Goal: Information Seeking & Learning: Find specific fact

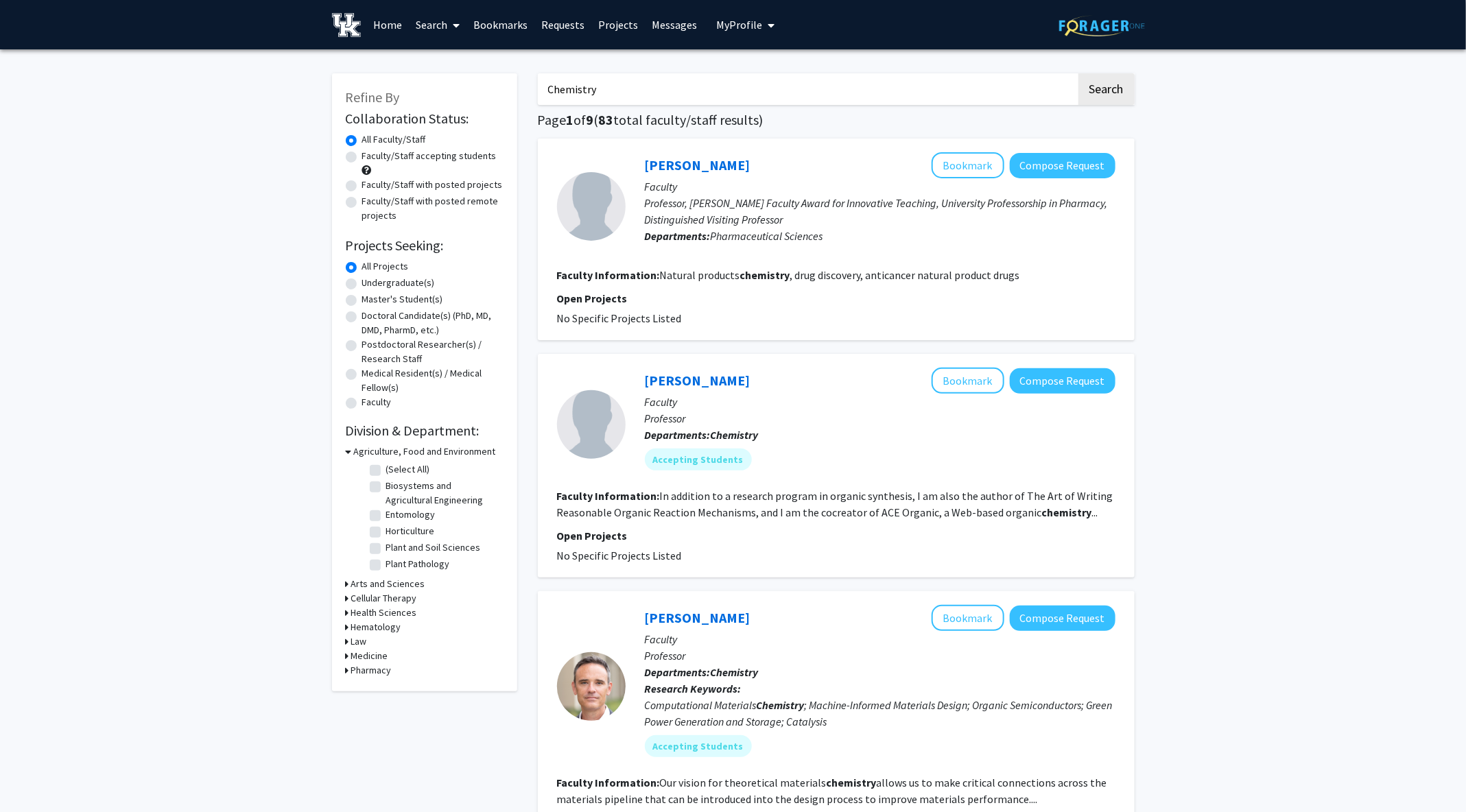
click at [602, 91] on input "Chemistry" at bounding box center [807, 90] width 538 height 32
click at [1078, 74] on button "Search" at bounding box center [1105, 90] width 56 height 32
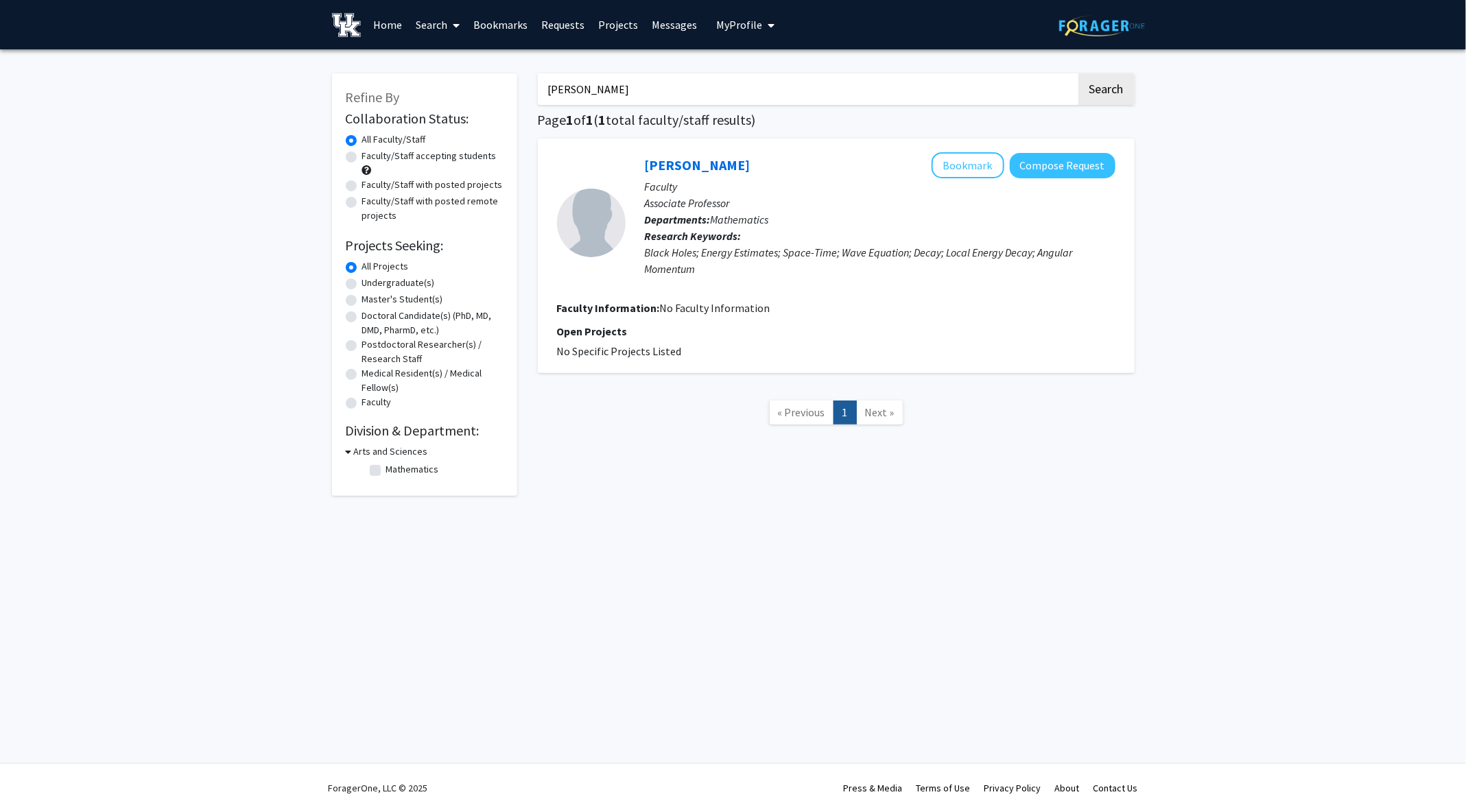
click at [554, 74] on input "[PERSON_NAME]" at bounding box center [807, 90] width 538 height 32
click at [564, 86] on input "[PERSON_NAME]" at bounding box center [807, 90] width 538 height 32
click at [1078, 74] on button "Search" at bounding box center [1105, 90] width 56 height 32
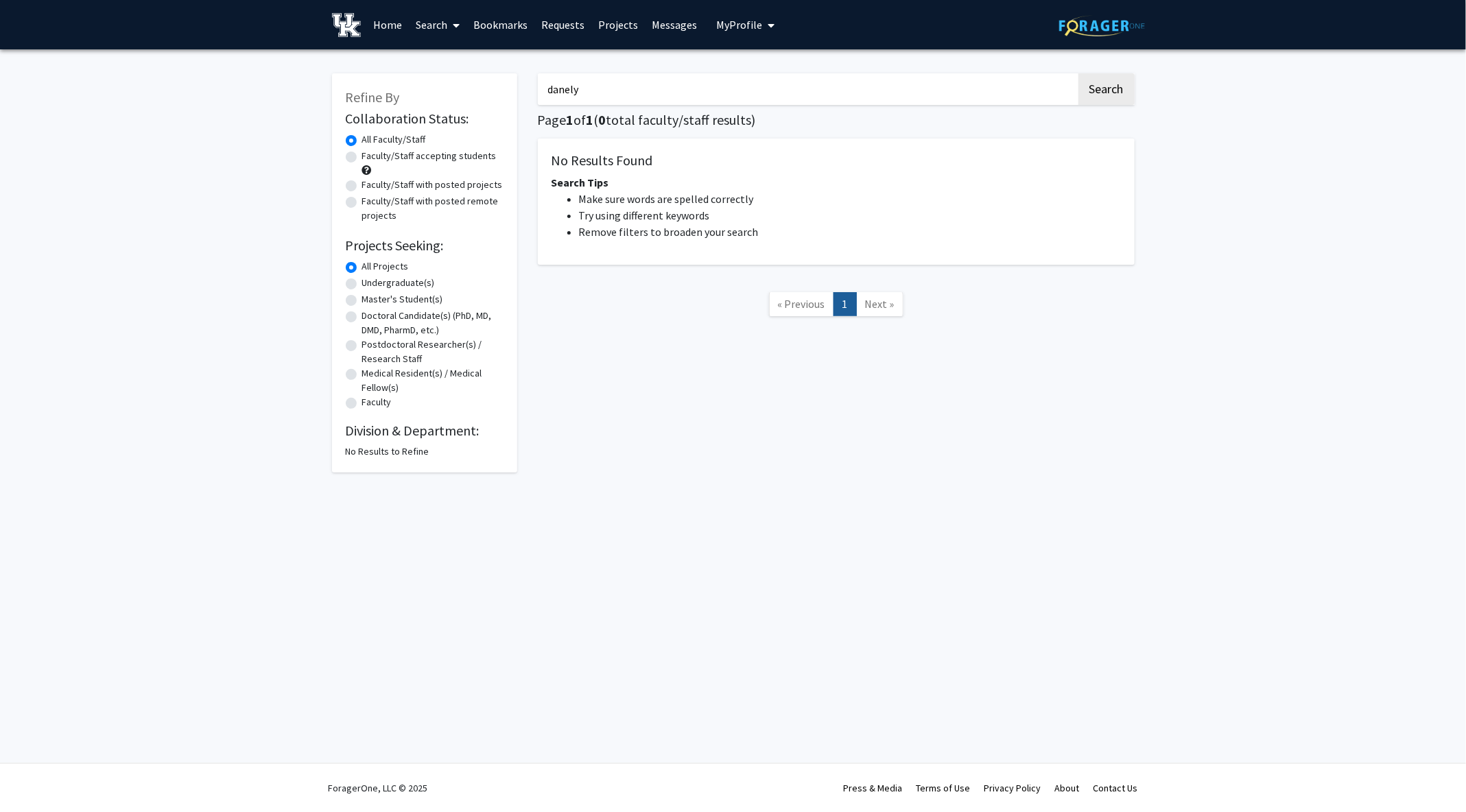
click at [579, 91] on input "danely" at bounding box center [807, 90] width 538 height 32
click at [1078, 74] on button "Search" at bounding box center [1105, 90] width 56 height 32
click at [636, 94] on input "[PERSON_NAME]" at bounding box center [807, 90] width 538 height 32
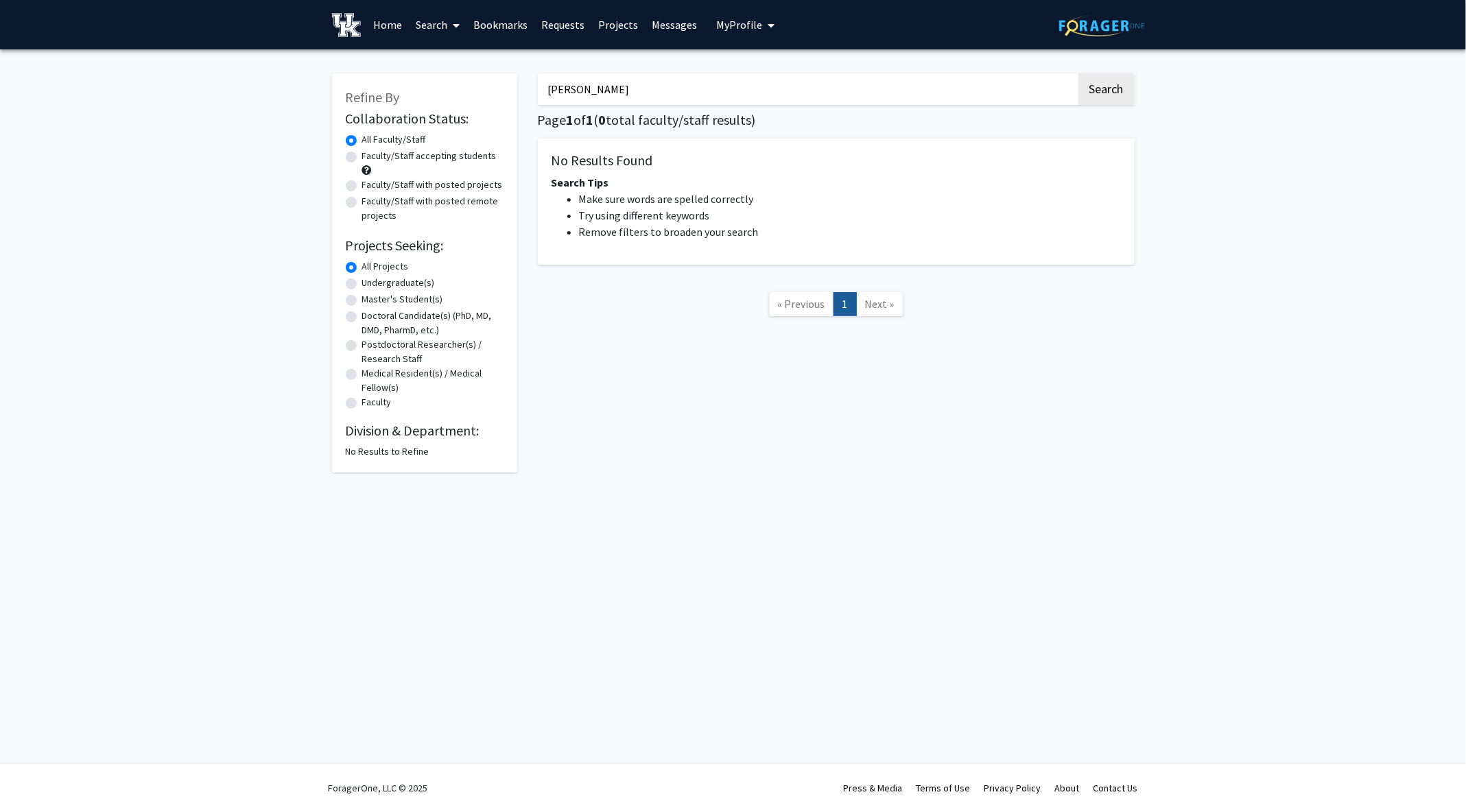
click at [1078, 74] on button "Search" at bounding box center [1105, 90] width 56 height 32
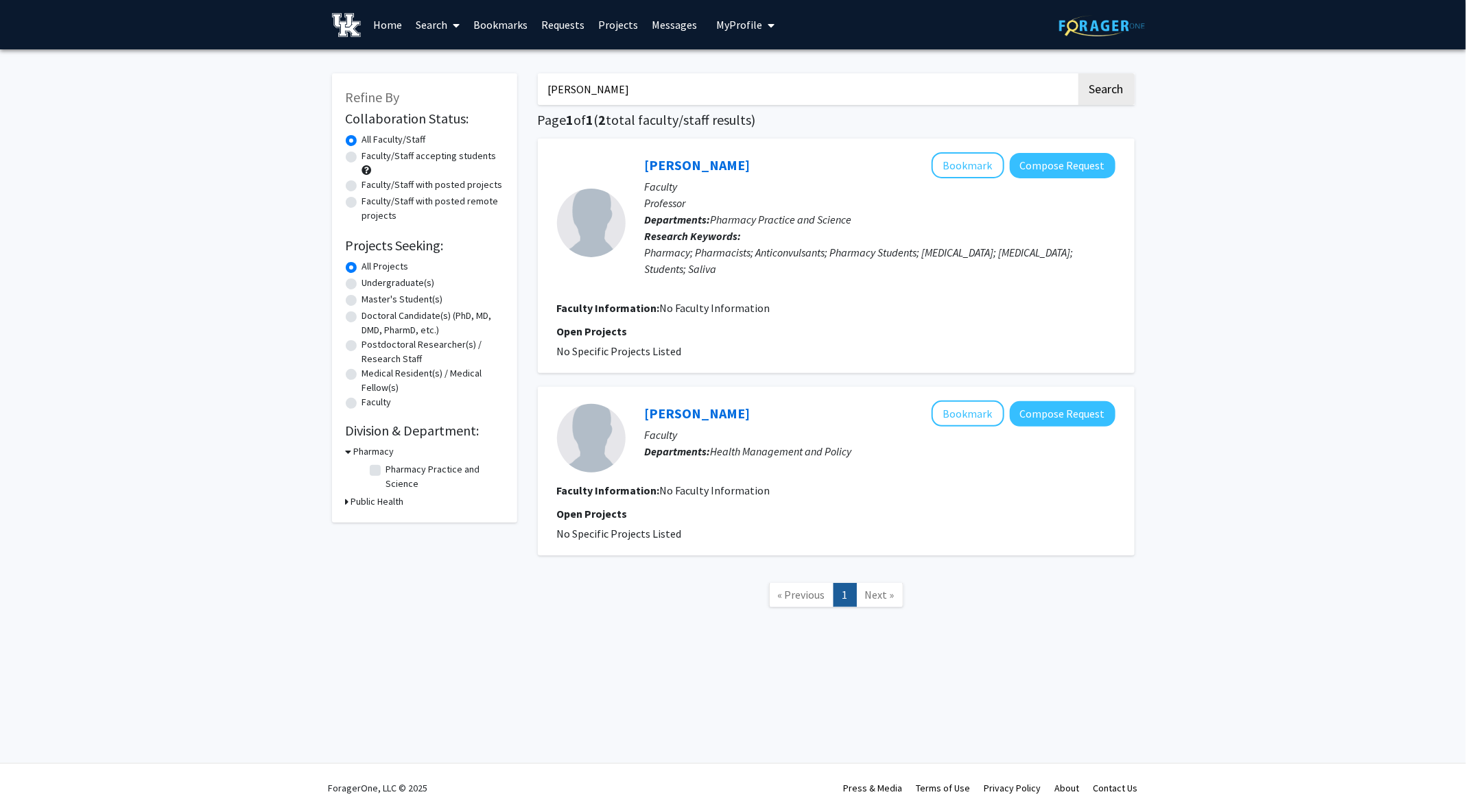
click at [619, 95] on input "[PERSON_NAME]" at bounding box center [807, 90] width 538 height 32
click at [1078, 74] on button "Search" at bounding box center [1105, 90] width 56 height 32
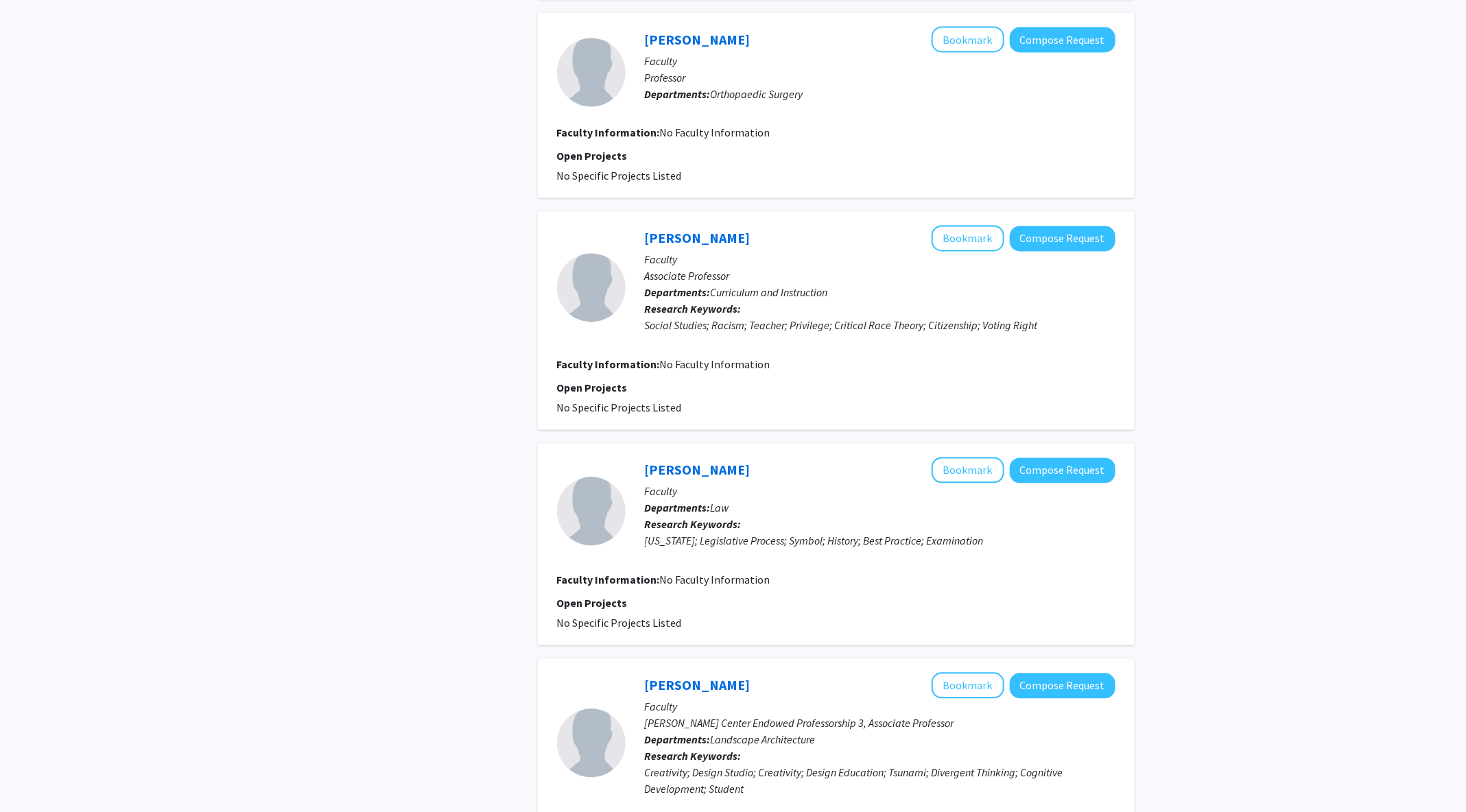
scroll to position [1599, 0]
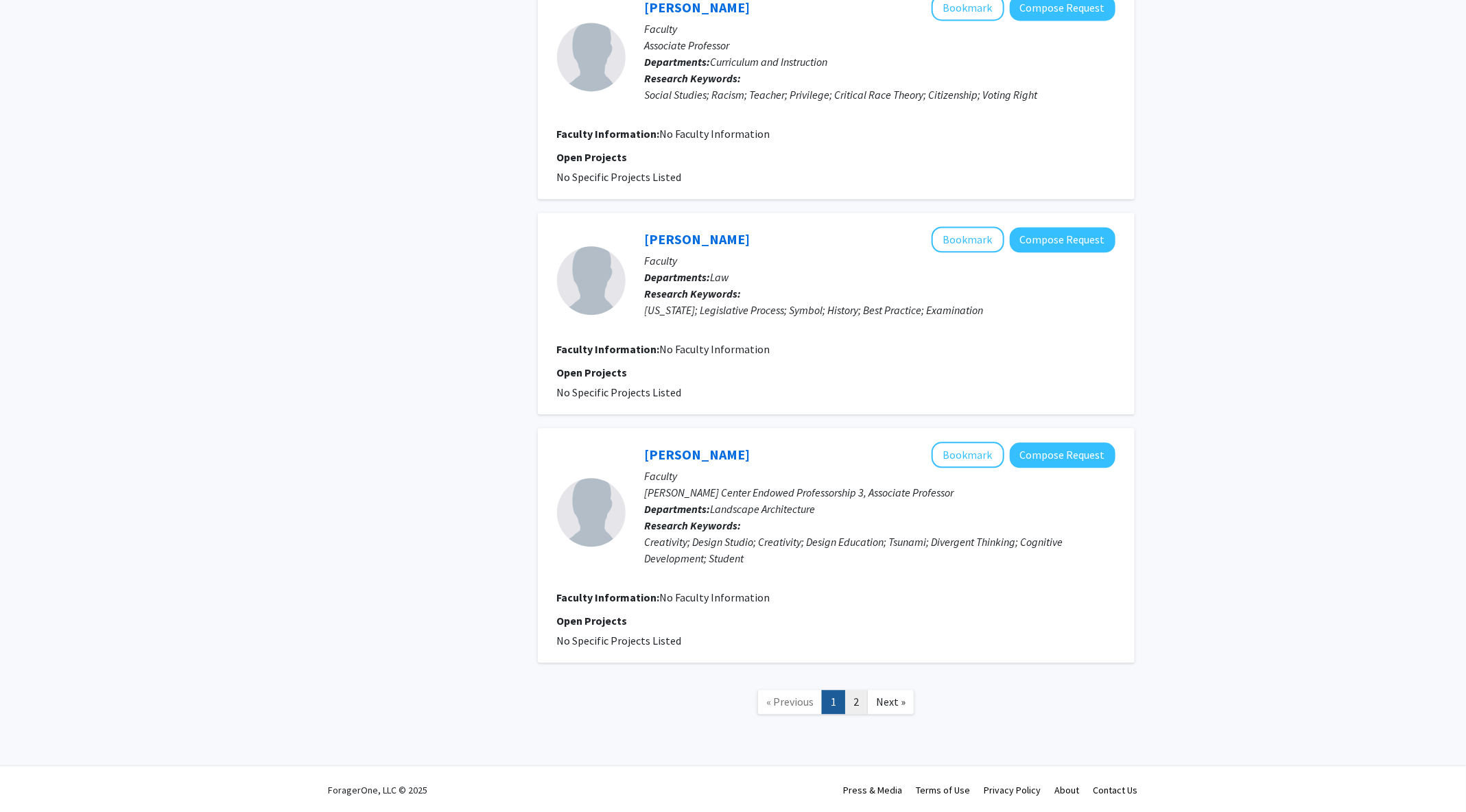
click at [857, 705] on link "2" at bounding box center [856, 702] width 23 height 24
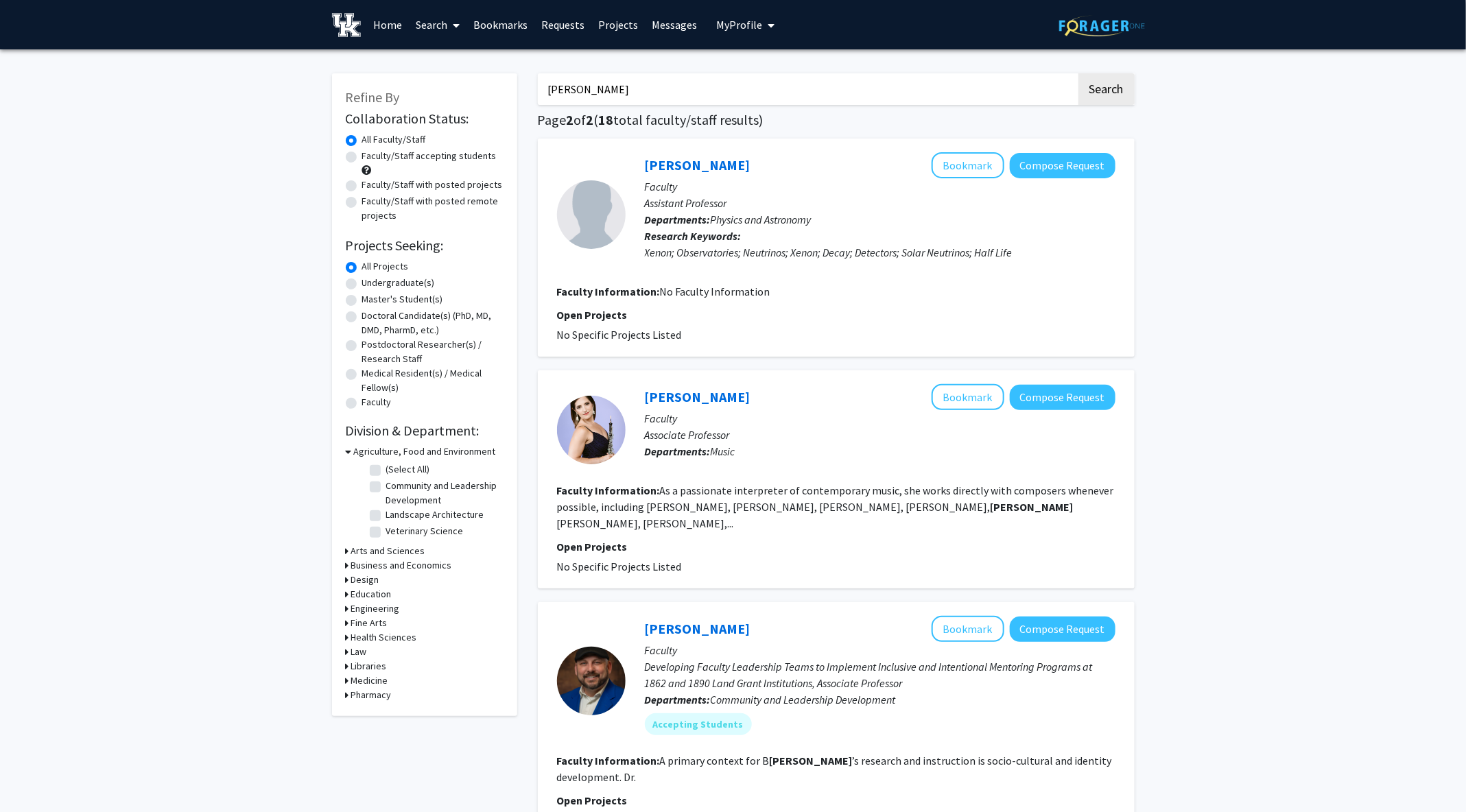
click at [564, 92] on input "[PERSON_NAME]" at bounding box center [807, 90] width 538 height 32
type input "voogt"
click at [1078, 74] on button "Search" at bounding box center [1105, 90] width 56 height 32
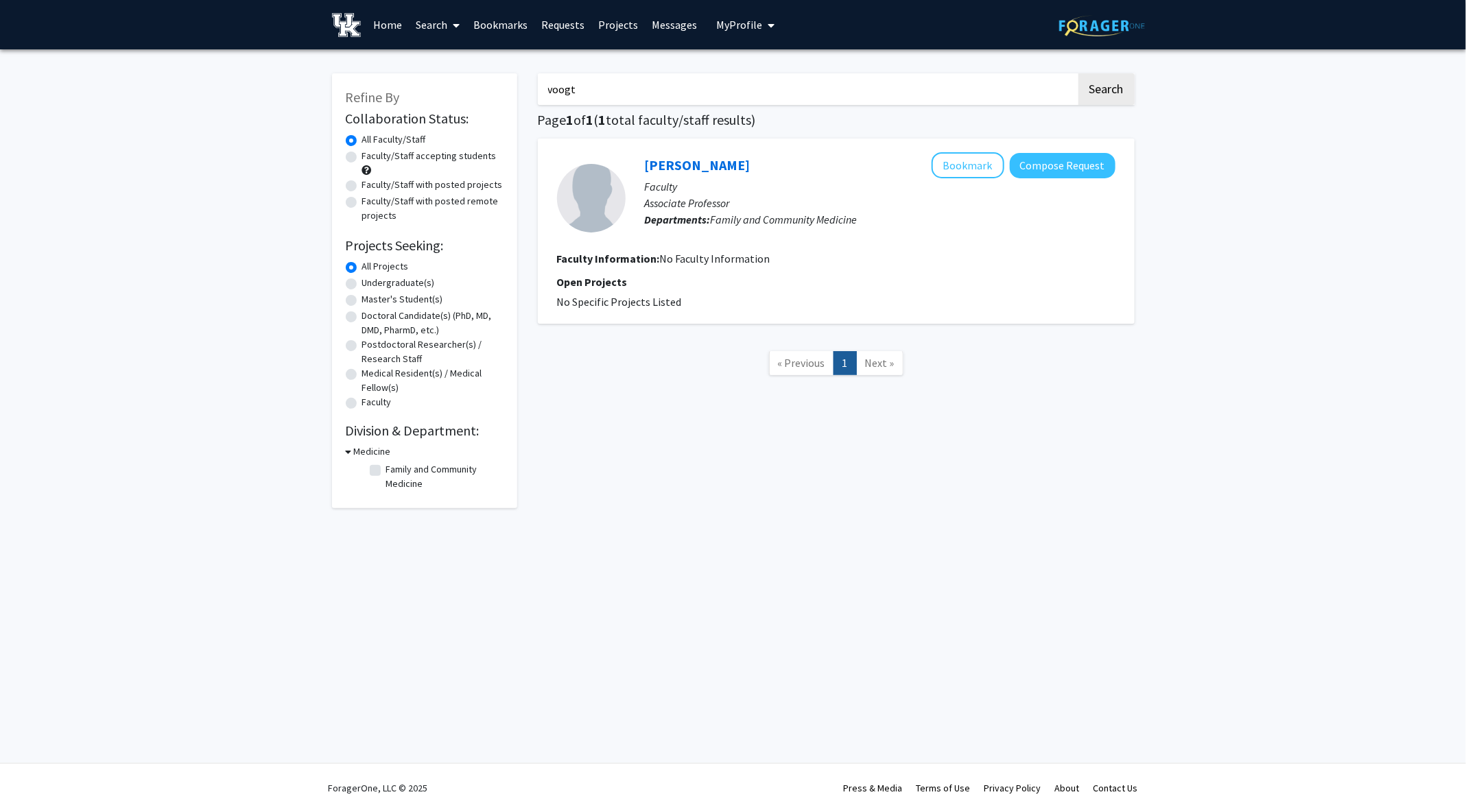
click at [572, 89] on input "voogt" at bounding box center [807, 90] width 538 height 32
type input "[PERSON_NAME]"
click at [1078, 74] on button "Search" at bounding box center [1105, 90] width 56 height 32
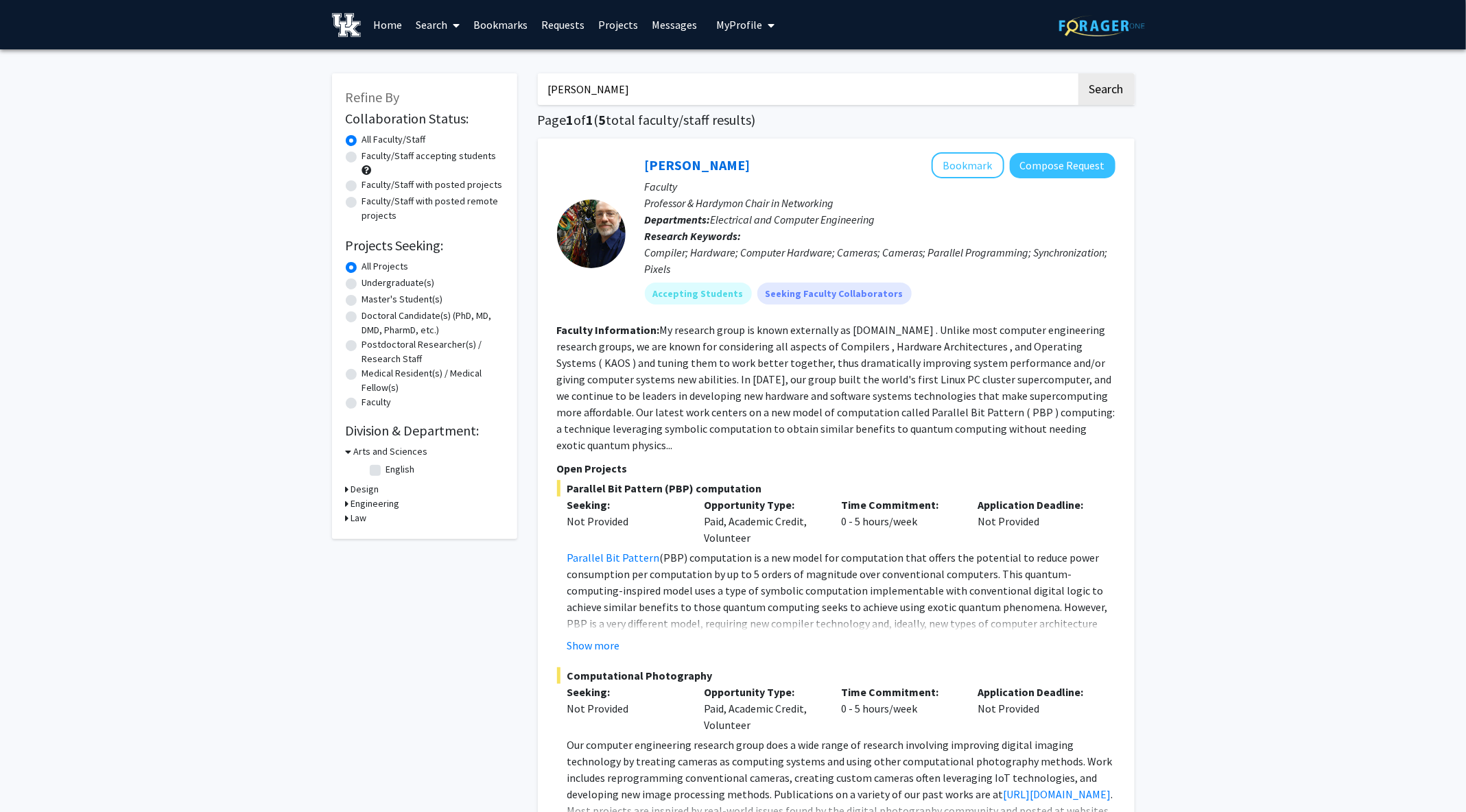
click at [586, 89] on input "[PERSON_NAME]" at bounding box center [807, 90] width 538 height 32
click at [1078, 74] on button "Search" at bounding box center [1105, 90] width 56 height 32
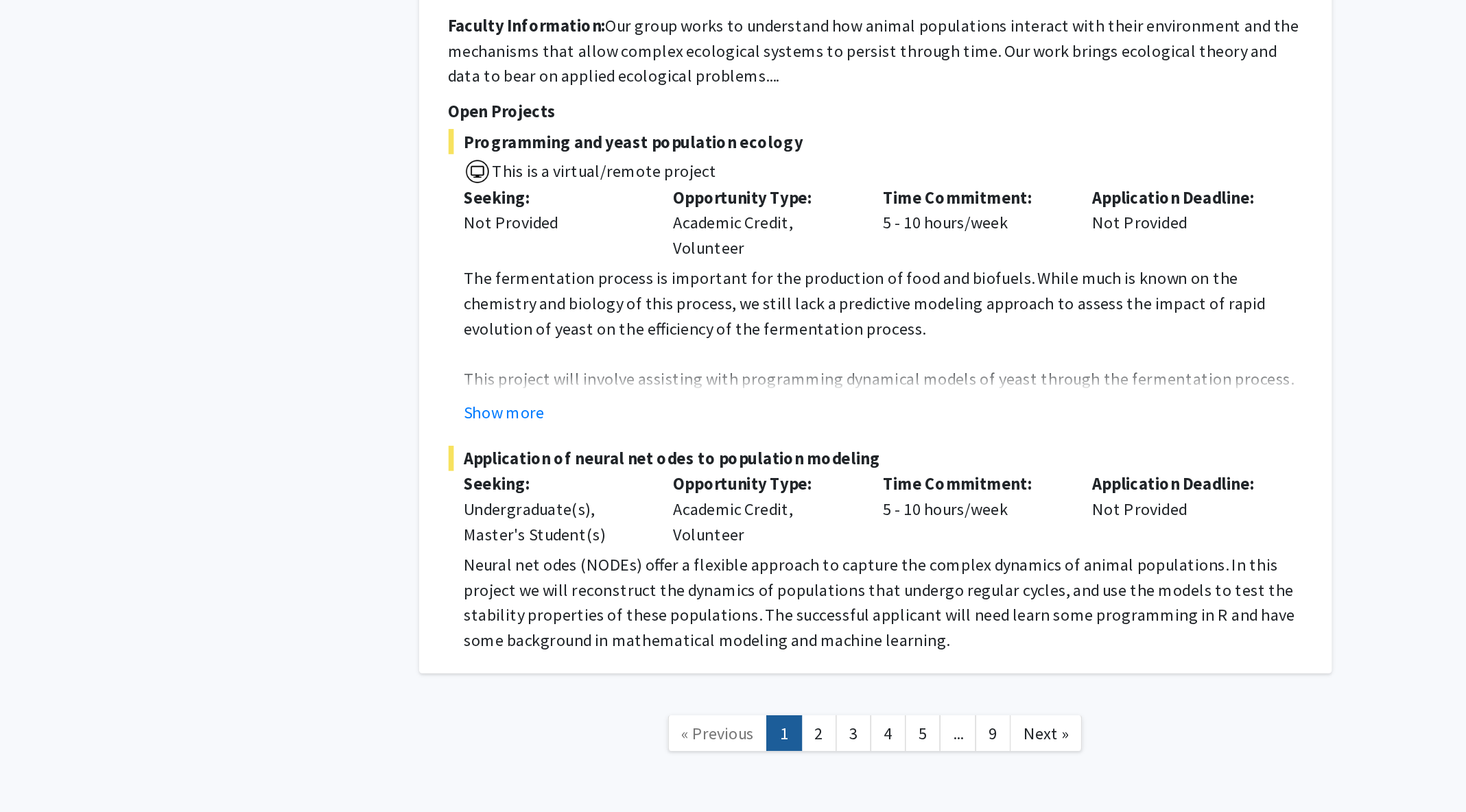
scroll to position [2327, 0]
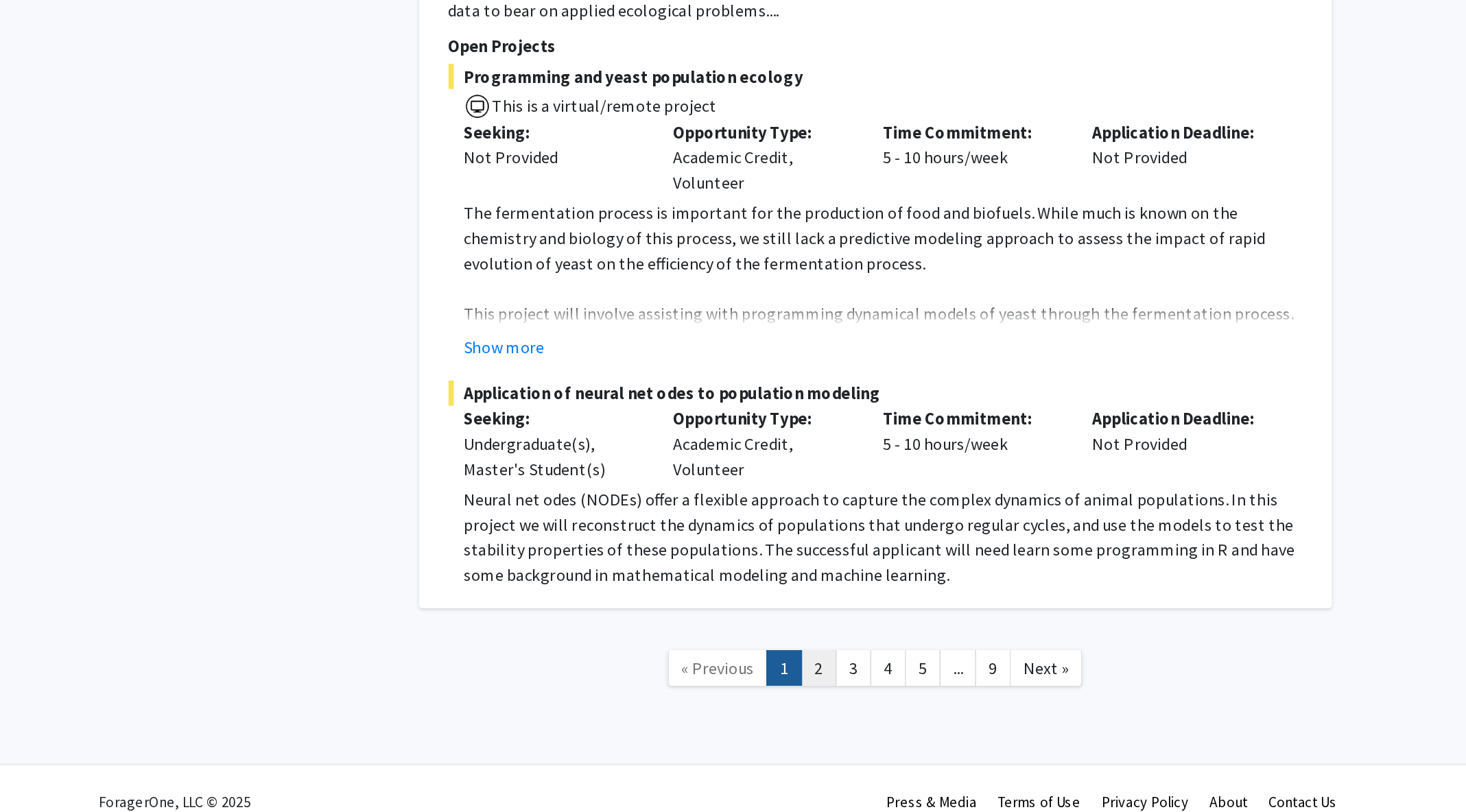
click at [802, 706] on link "2" at bounding box center [799, 718] width 23 height 24
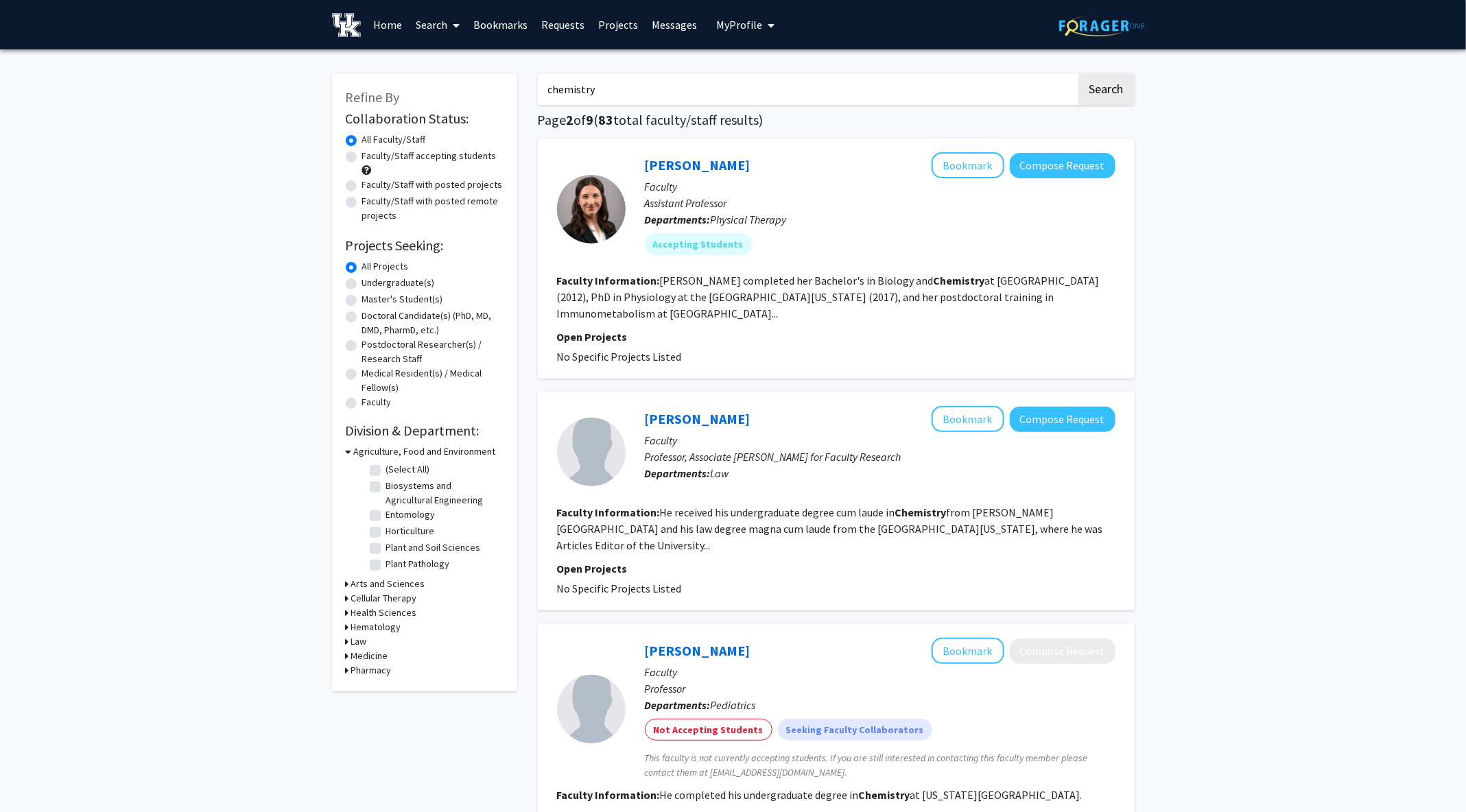
click at [1039, 102] on input "chemistry" at bounding box center [807, 90] width 538 height 32
type input "c"
click at [408, 456] on h3 "Agriculture, Food and Environment" at bounding box center [425, 451] width 142 height 14
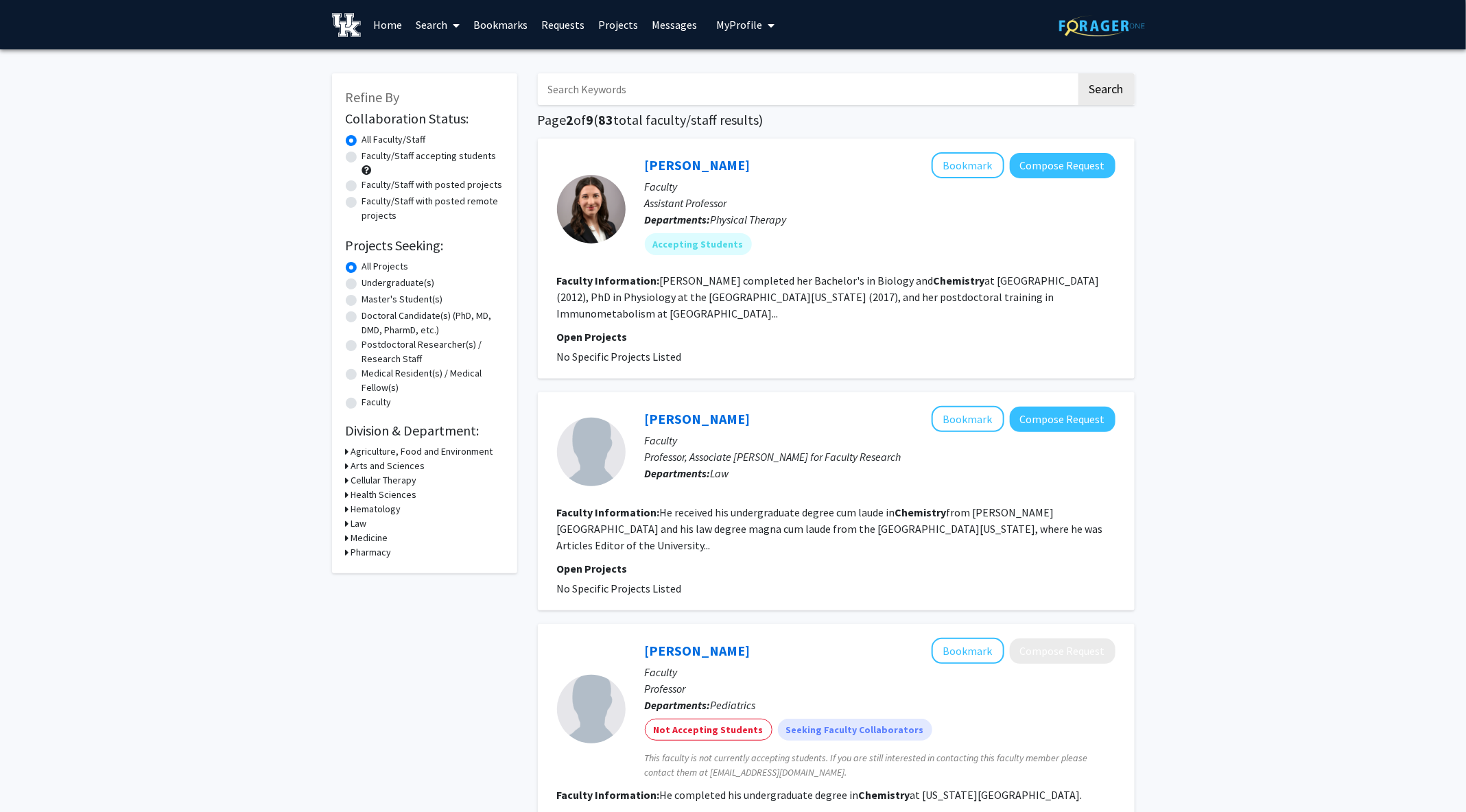
click at [408, 456] on h3 "Agriculture, Food and Environment" at bounding box center [422, 451] width 142 height 14
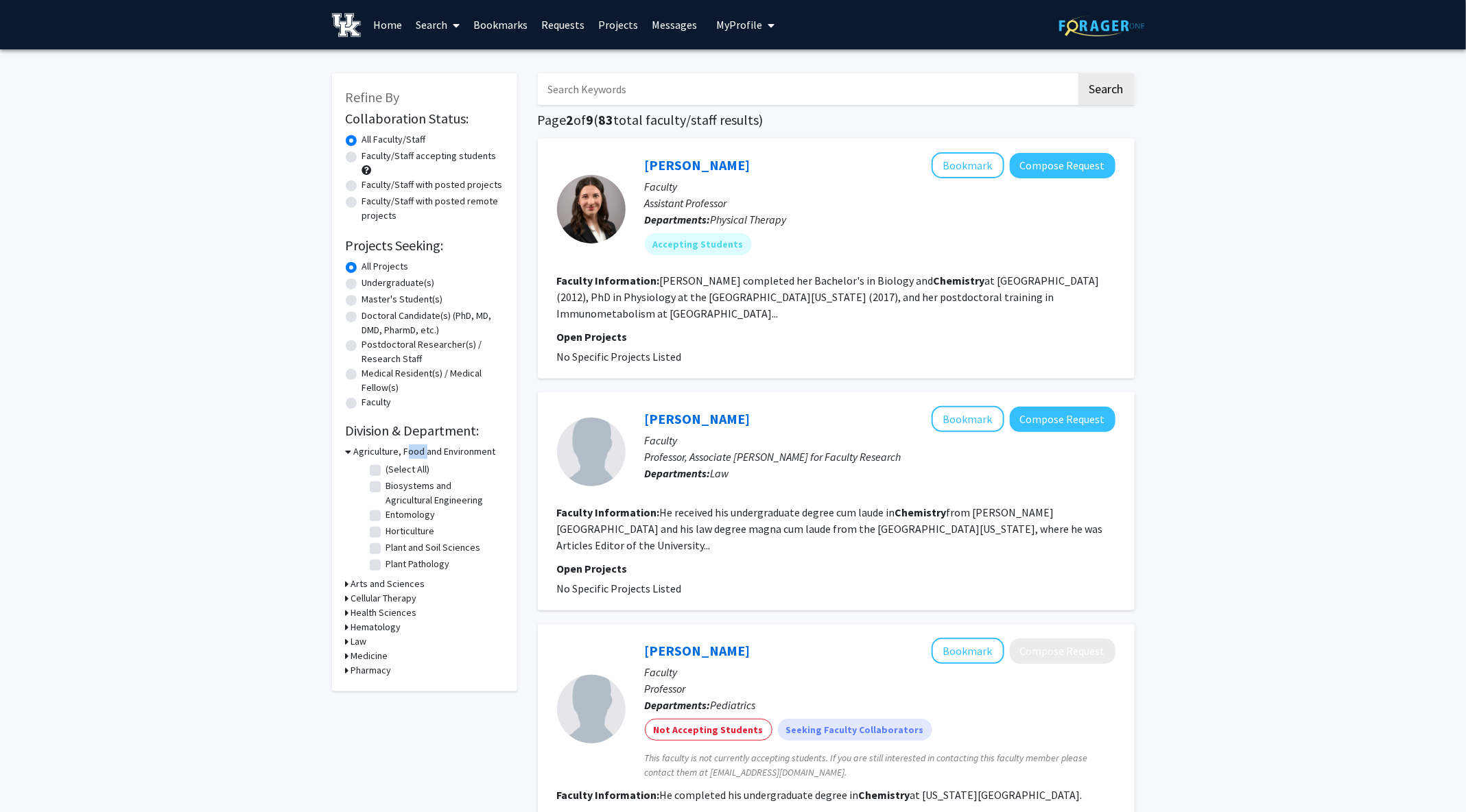
click at [408, 456] on h3 "Agriculture, Food and Environment" at bounding box center [425, 451] width 142 height 14
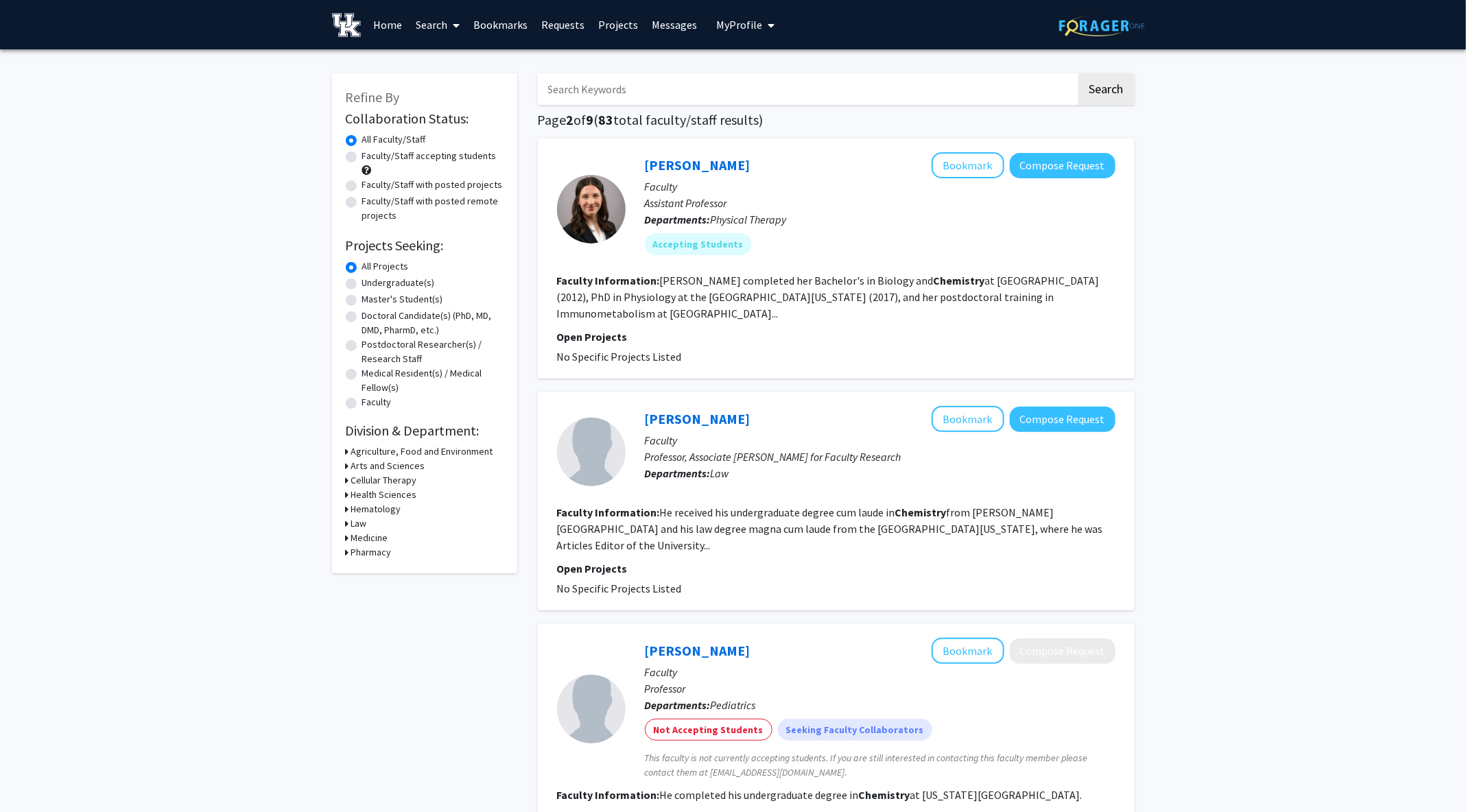
click at [390, 466] on h3 "Arts and Sciences" at bounding box center [387, 466] width 74 height 14
click at [402, 516] on label "Chemistry" at bounding box center [407, 517] width 42 height 14
click at [395, 516] on input "Chemistry" at bounding box center [391, 514] width 9 height 9
checkbox input "true"
